Goal: Information Seeking & Learning: Learn about a topic

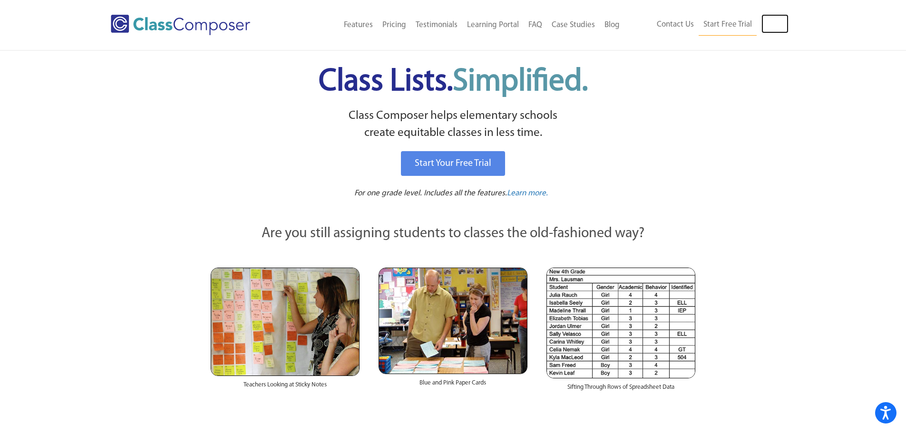
click at [772, 28] on link "Log In" at bounding box center [775, 23] width 27 height 19
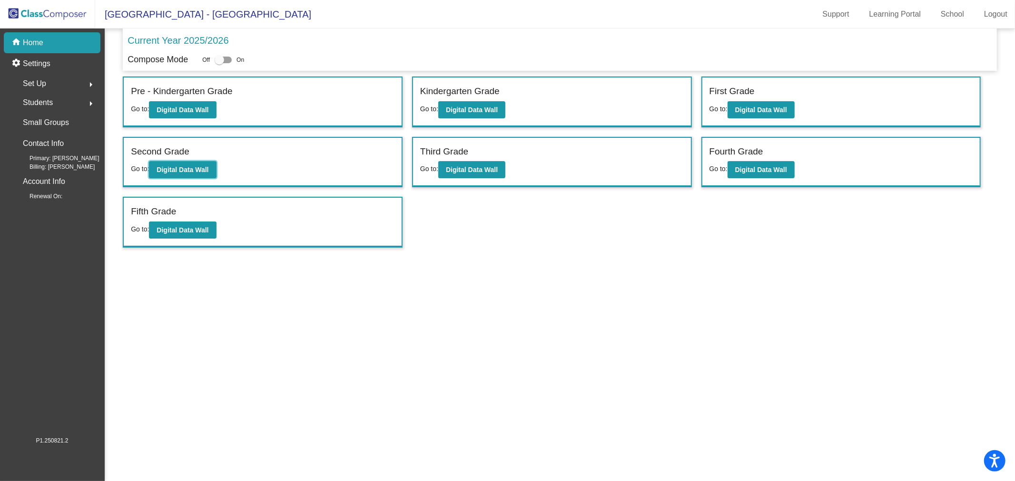
click at [183, 167] on b "Digital Data Wall" at bounding box center [182, 170] width 52 height 8
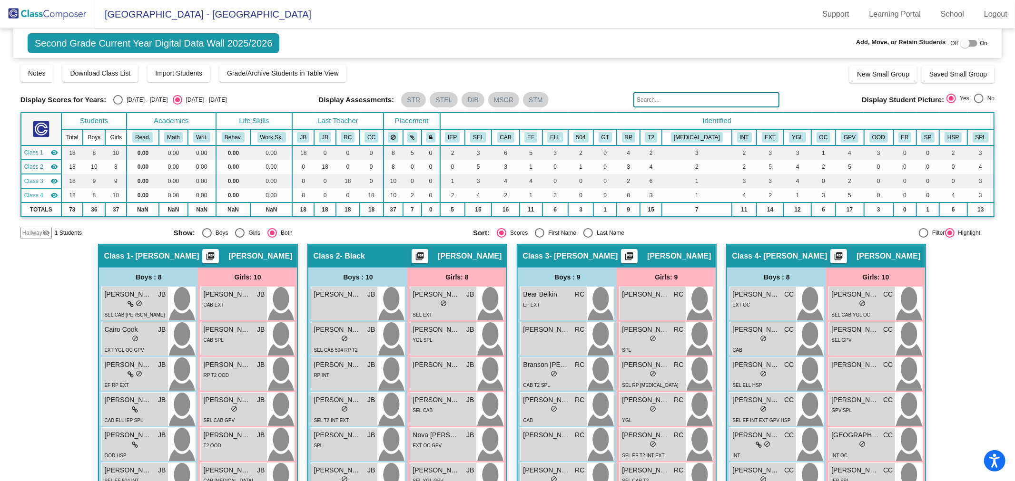
click at [952, 298] on div "Hallway - Hallway Class picture_as_pdf Add Student First Name Last Name Student…" at bounding box center [507, 449] width 974 height 410
click at [752, 405] on div "lock do_not_disturb_alt" at bounding box center [762, 410] width 61 height 10
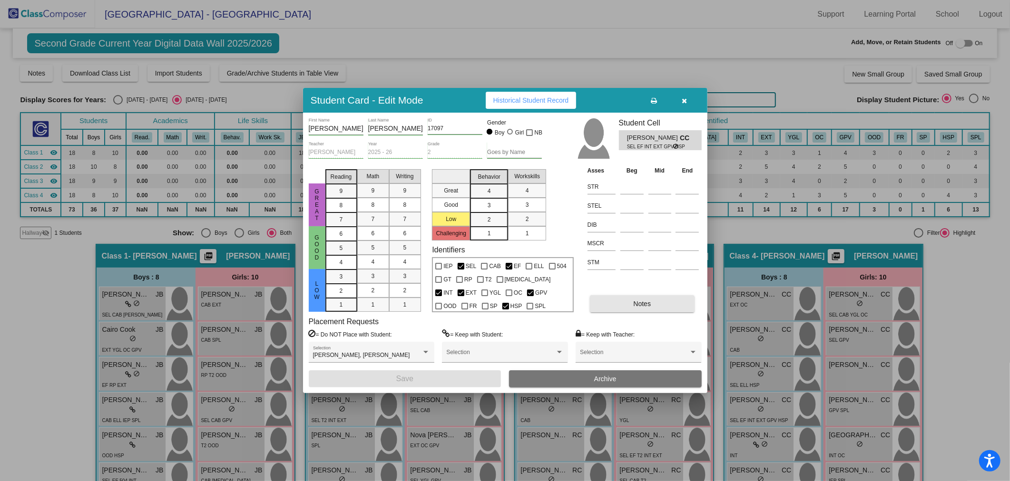
click at [610, 301] on button "Notes" at bounding box center [642, 303] width 105 height 17
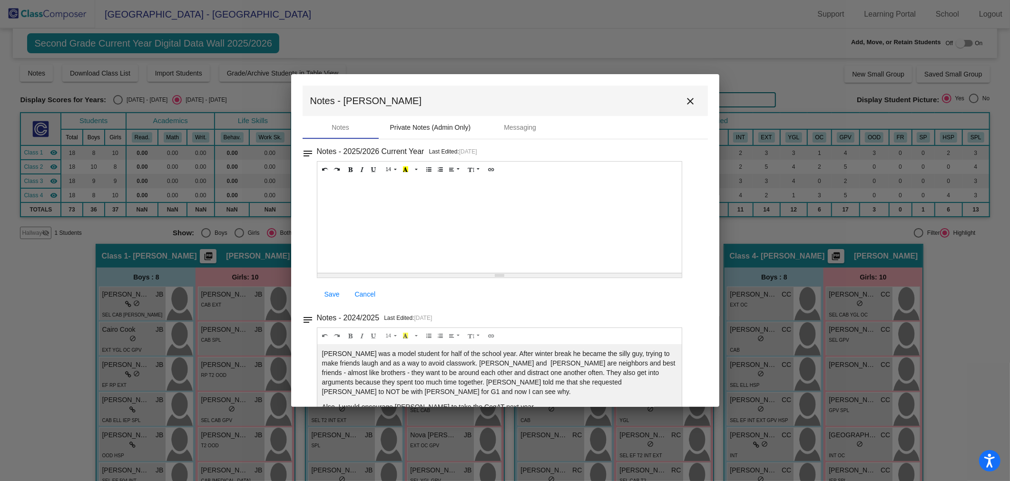
click at [438, 127] on div "Private Notes (Admin Only)" at bounding box center [430, 128] width 81 height 10
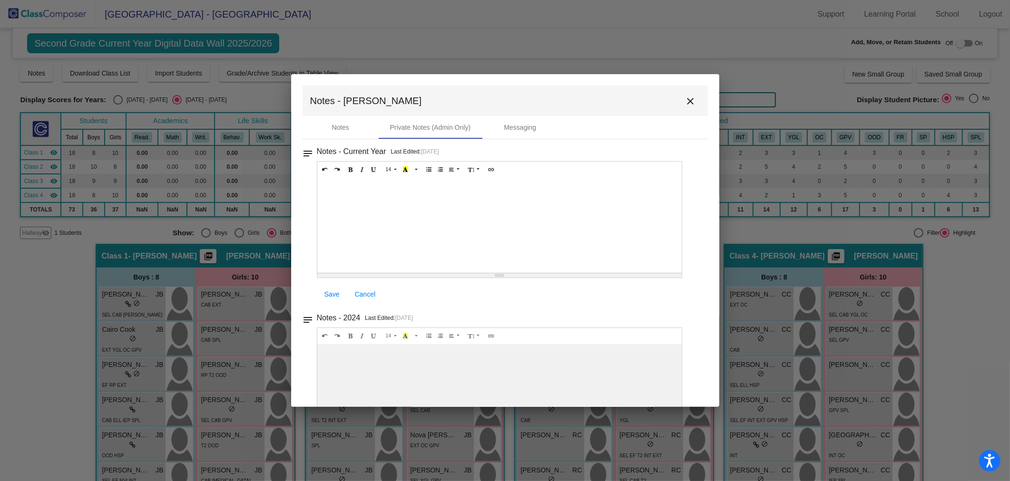
click at [685, 99] on mat-icon "close" at bounding box center [690, 101] width 11 height 11
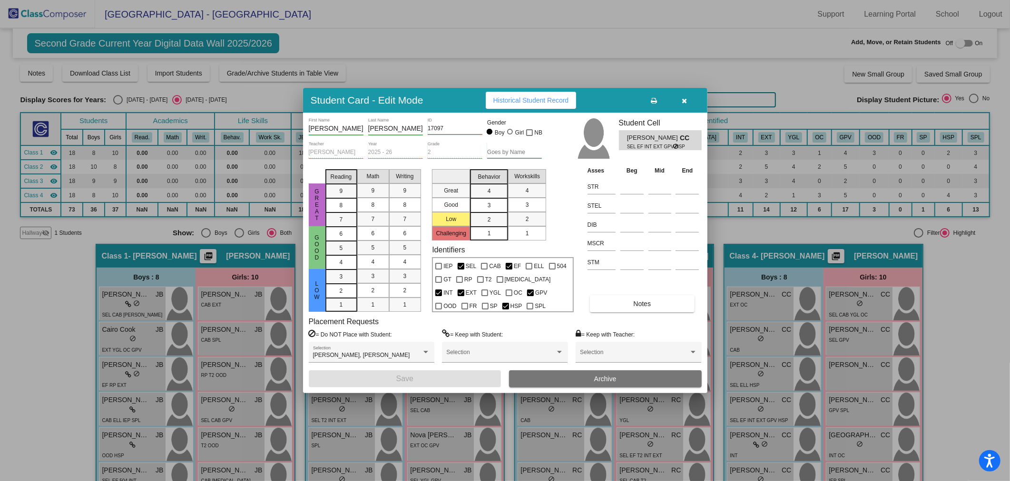
click at [679, 25] on div at bounding box center [505, 240] width 1010 height 481
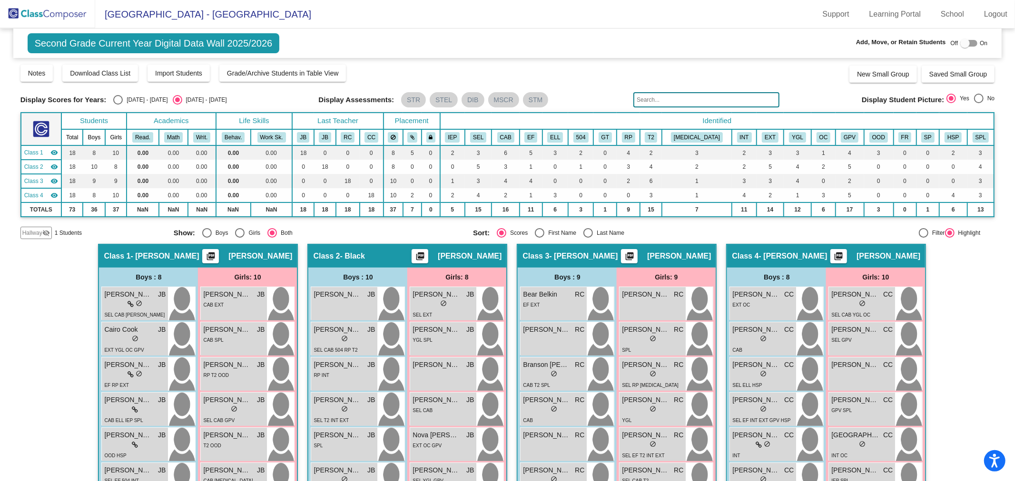
click at [843, 18] on link "Support" at bounding box center [836, 14] width 42 height 15
click at [39, 231] on span "Hallway" at bounding box center [32, 233] width 20 height 9
